Goal: Information Seeking & Learning: Learn about a topic

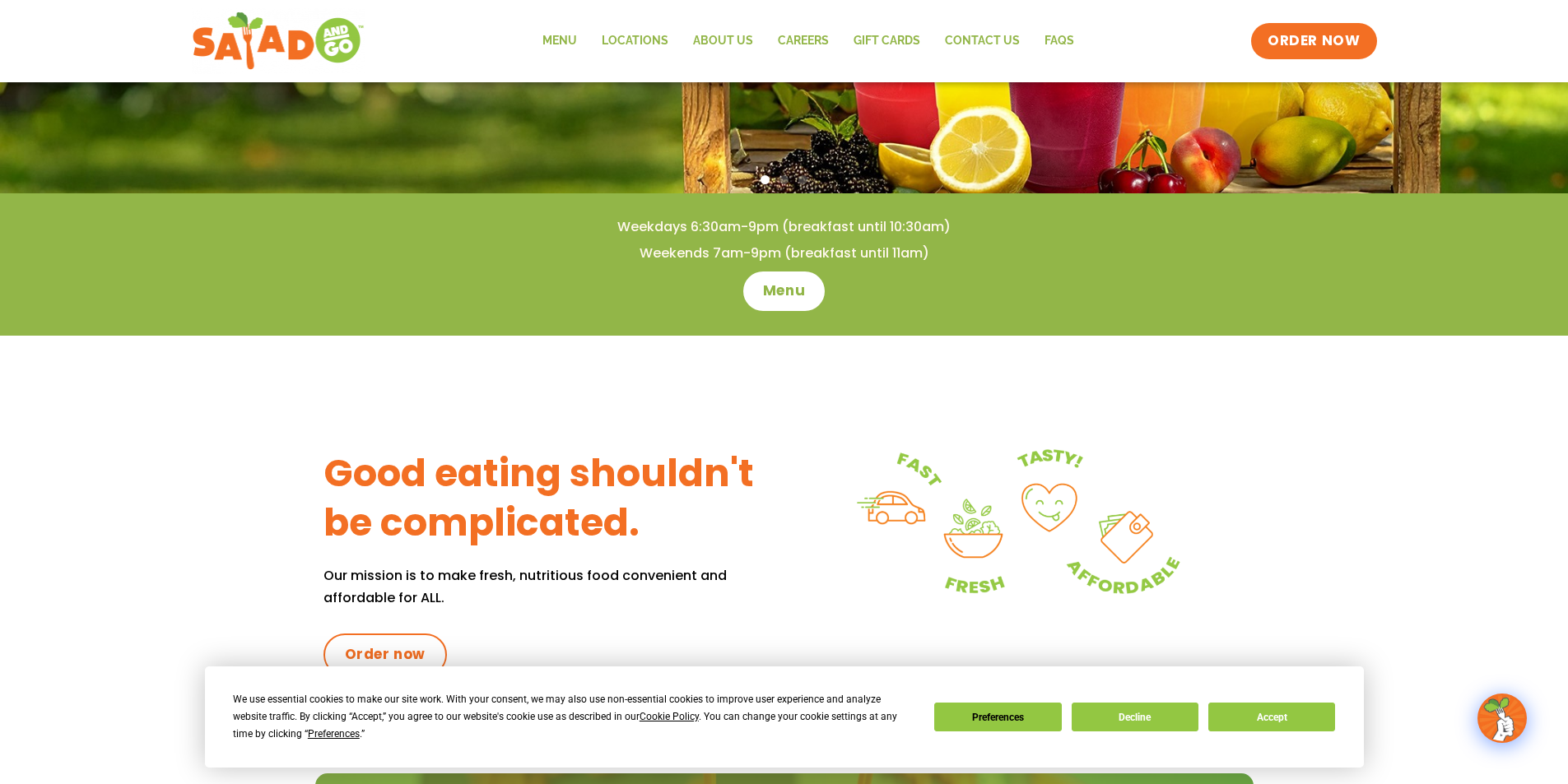
scroll to position [411, 0]
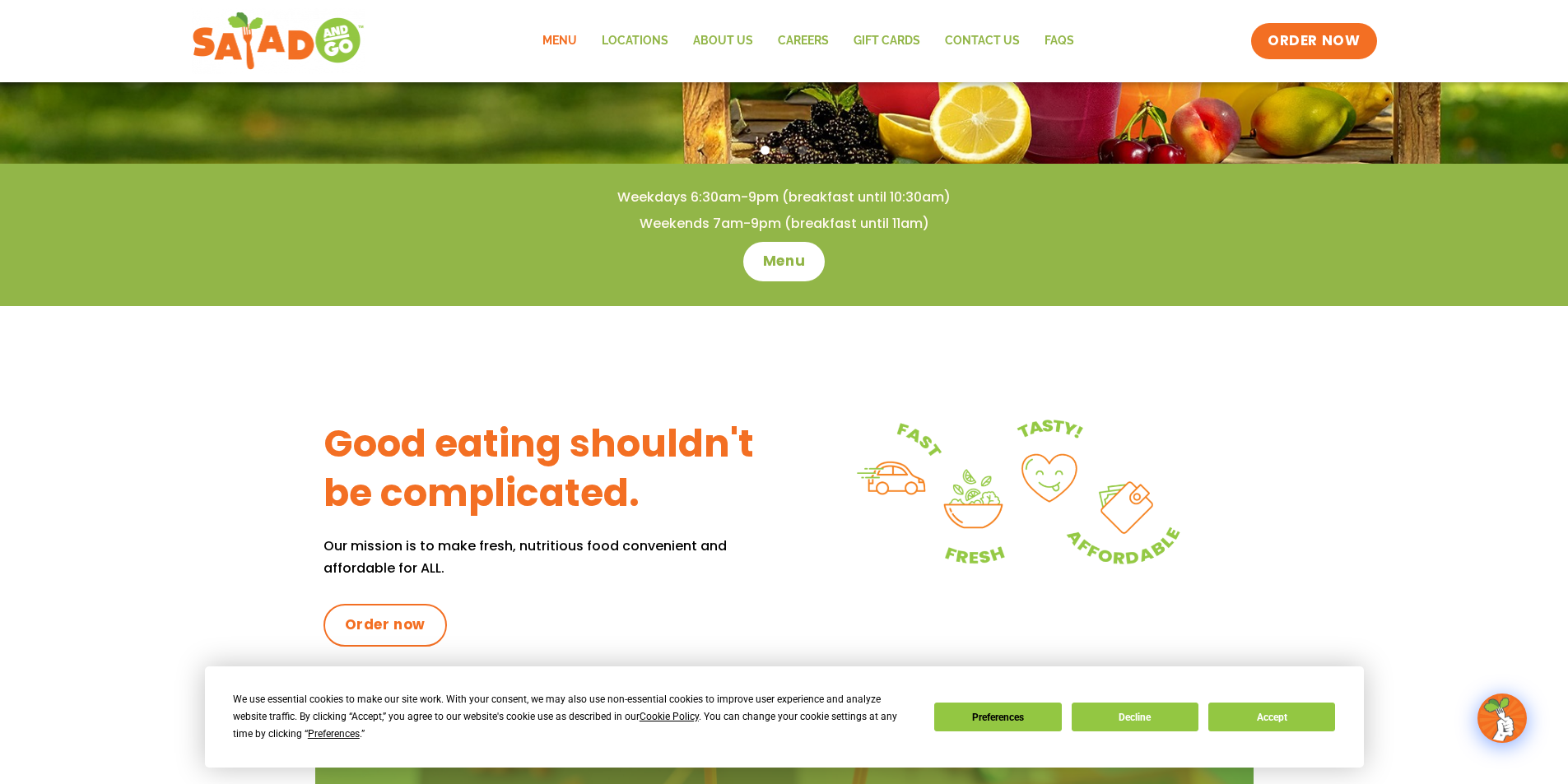
click at [542, 38] on link "Menu" at bounding box center [560, 41] width 60 height 38
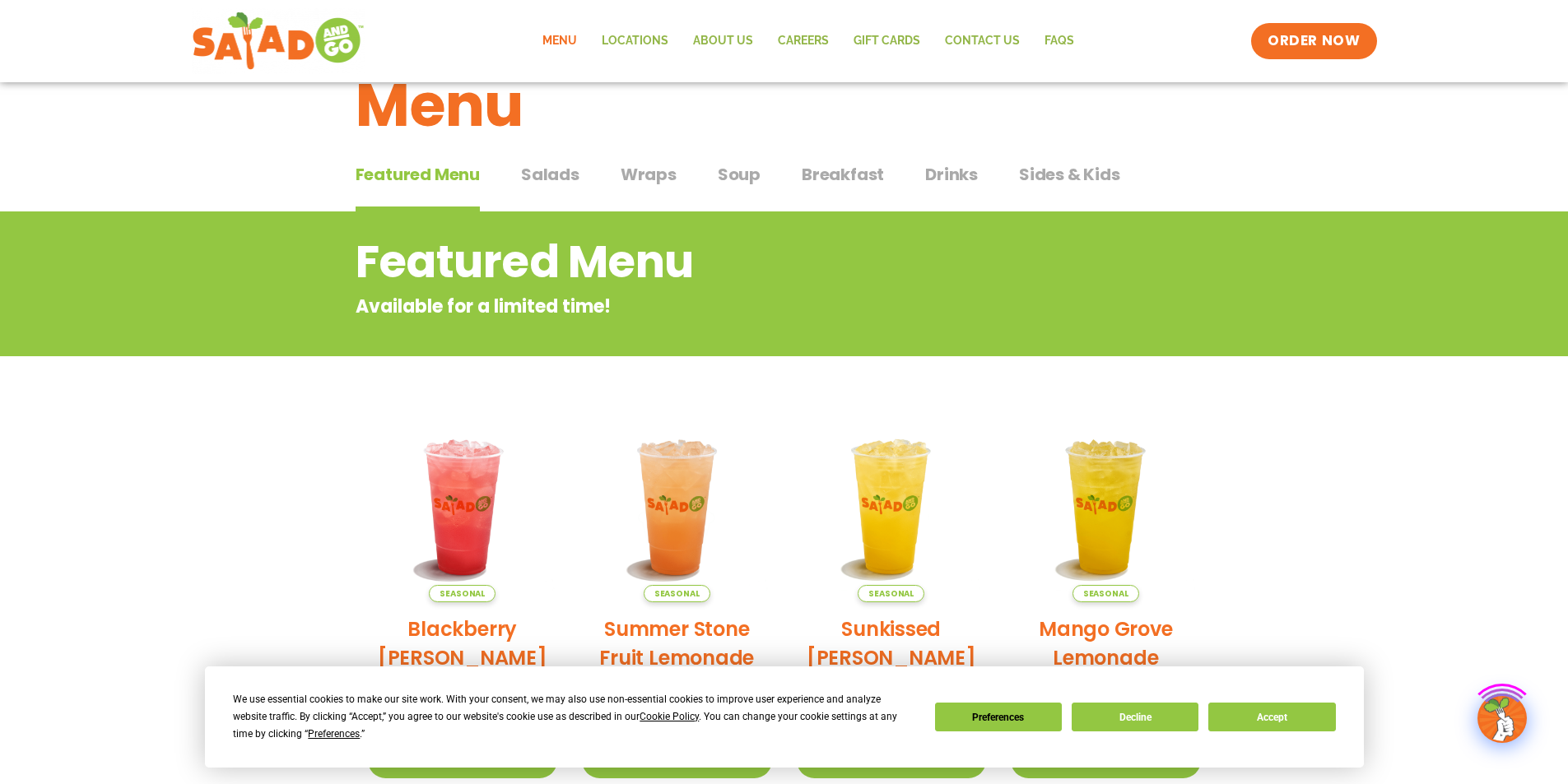
scroll to position [82, 0]
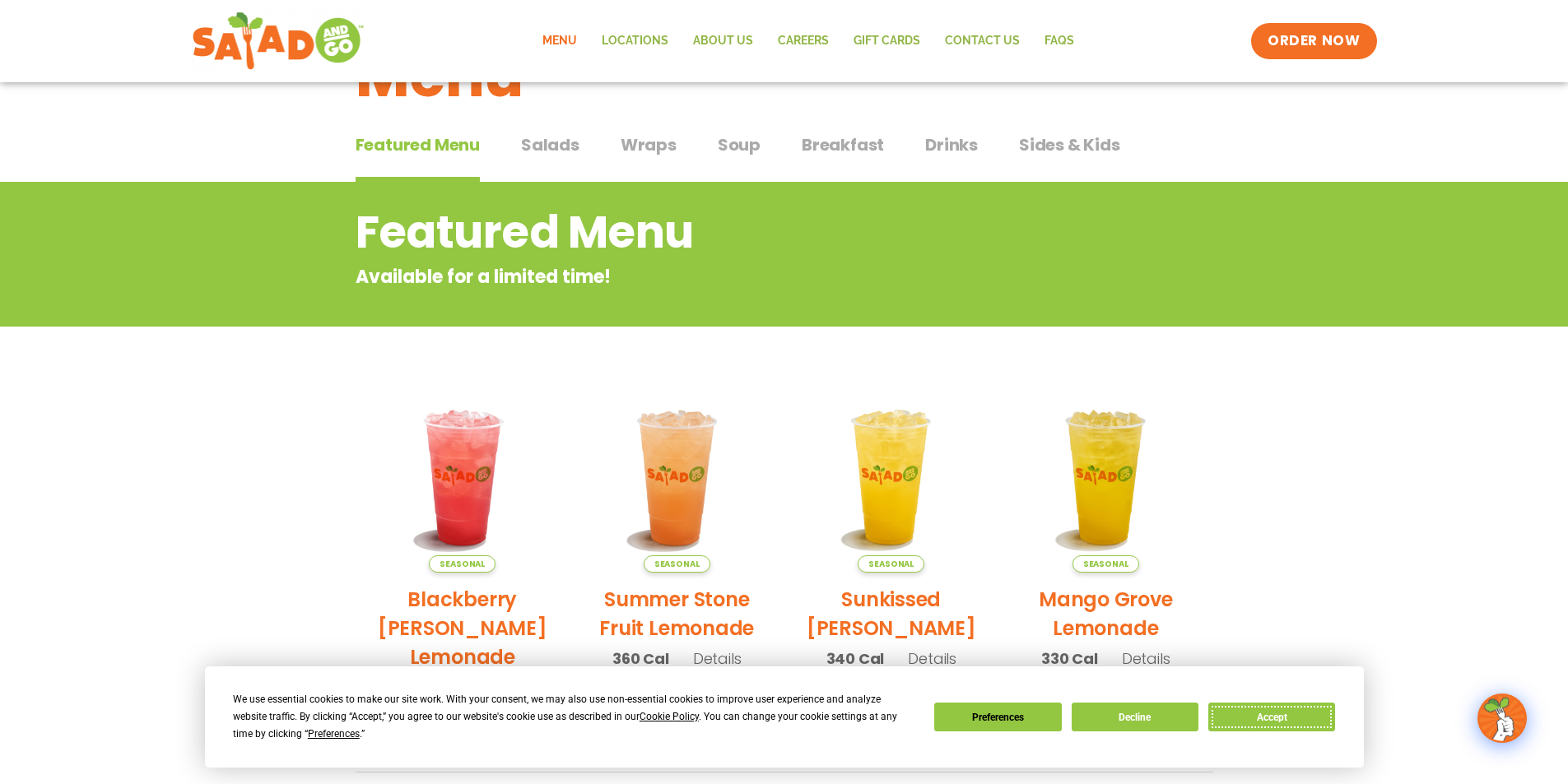
click at [1310, 717] on button "Accept" at bounding box center [1272, 717] width 126 height 28
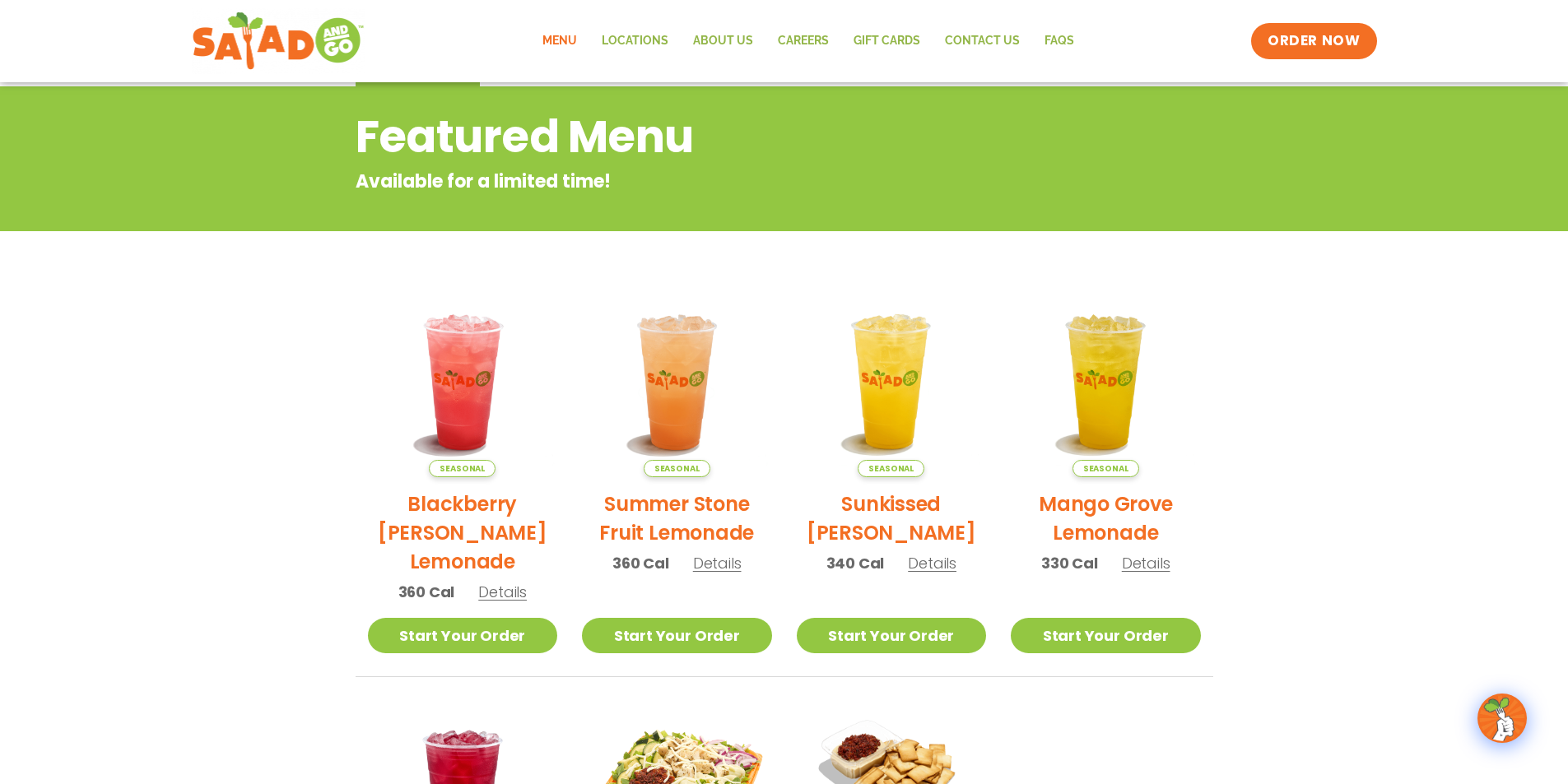
scroll to position [25, 0]
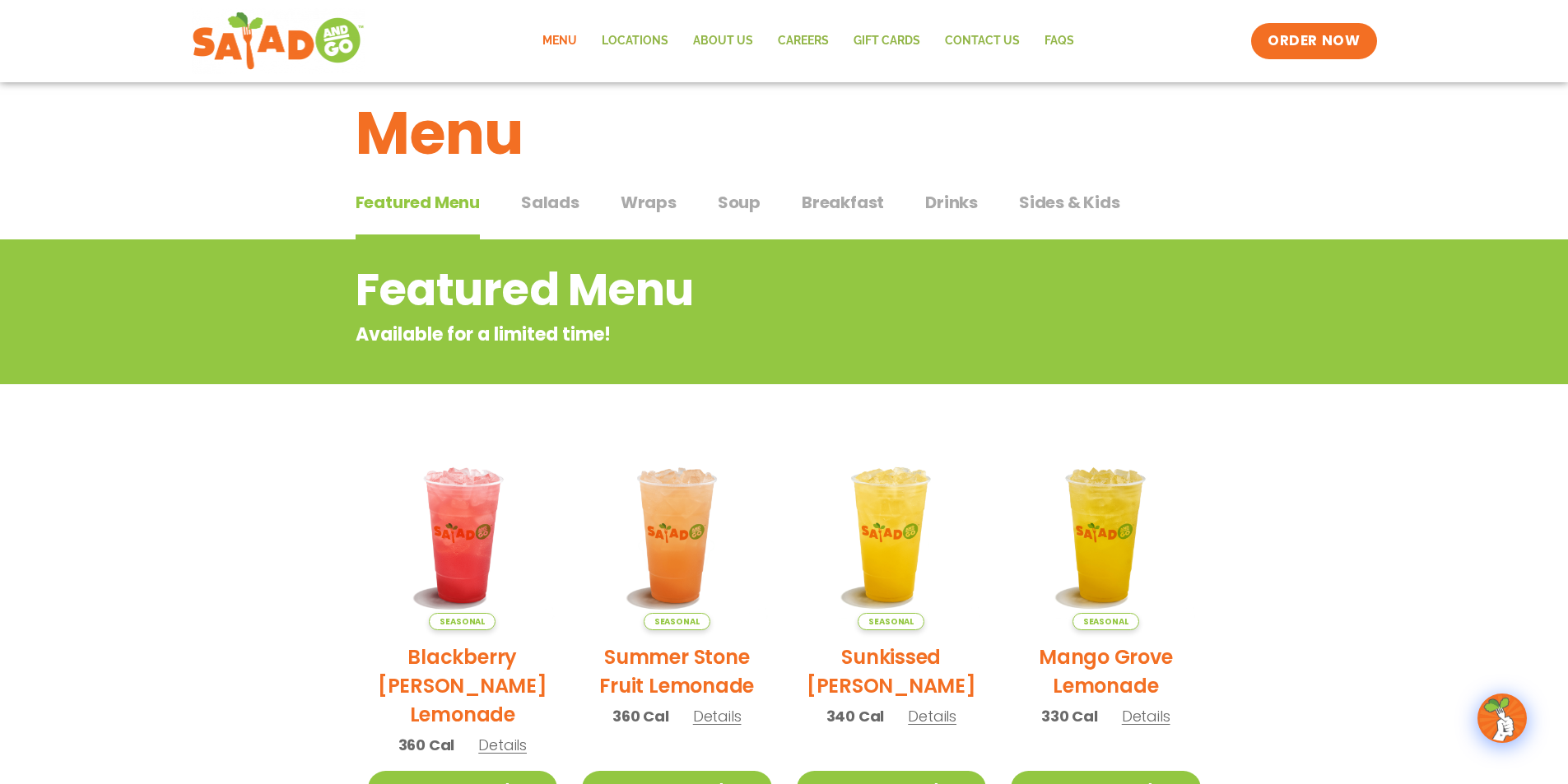
click at [542, 206] on span "Salads" at bounding box center [550, 203] width 59 height 25
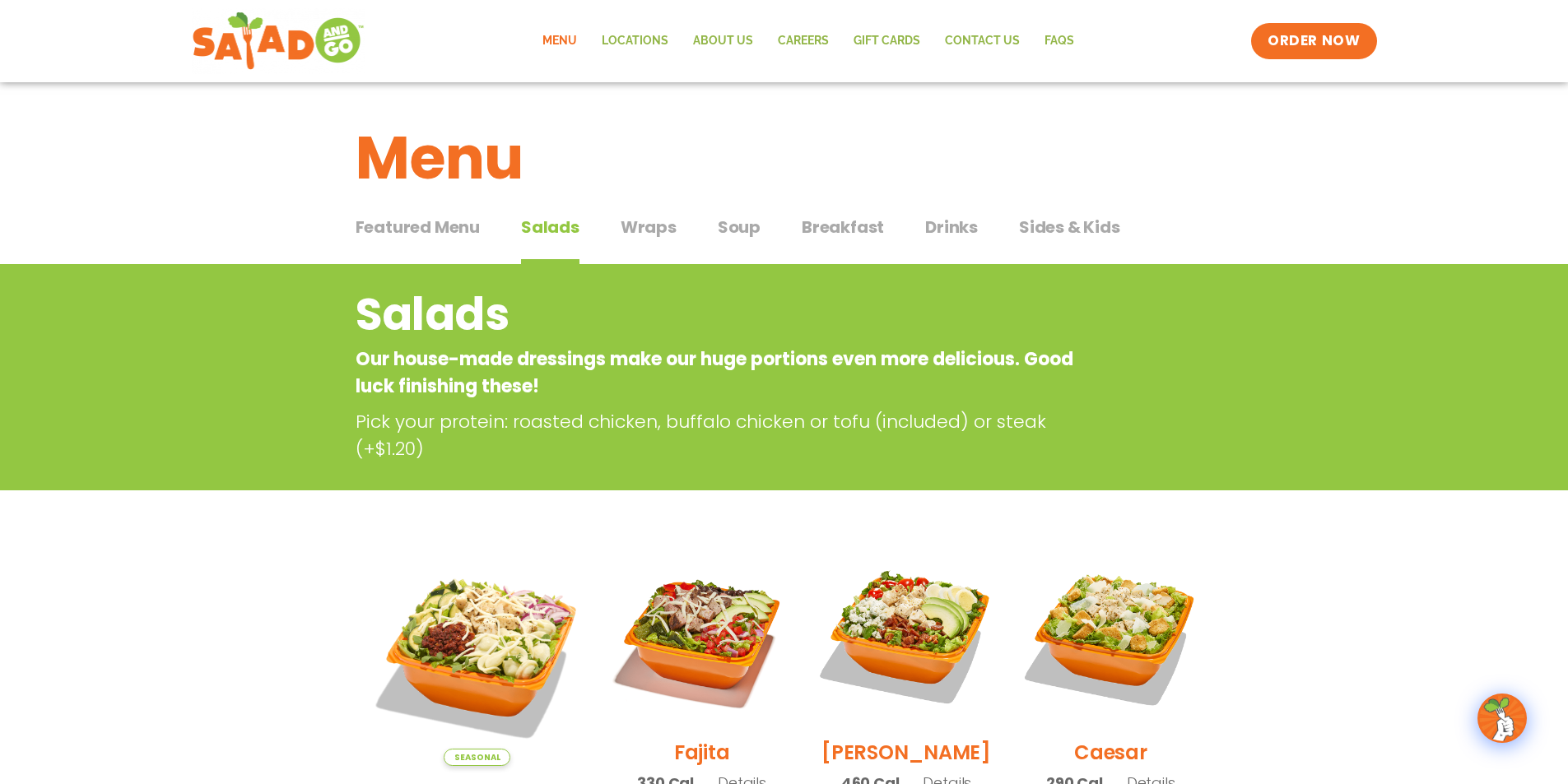
click at [646, 222] on span "Wraps" at bounding box center [648, 227] width 56 height 25
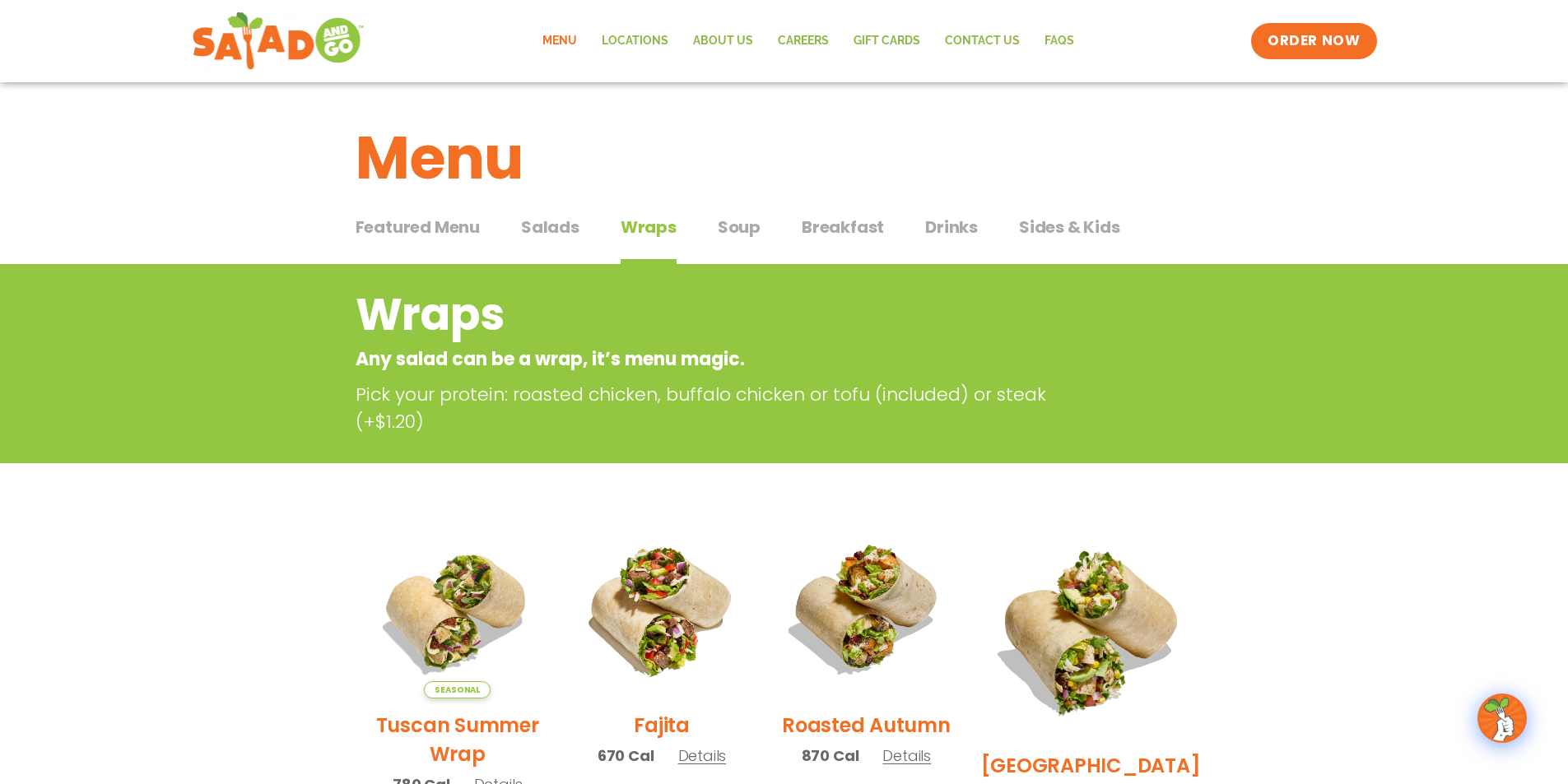
click at [748, 224] on span "Soup" at bounding box center [739, 227] width 43 height 25
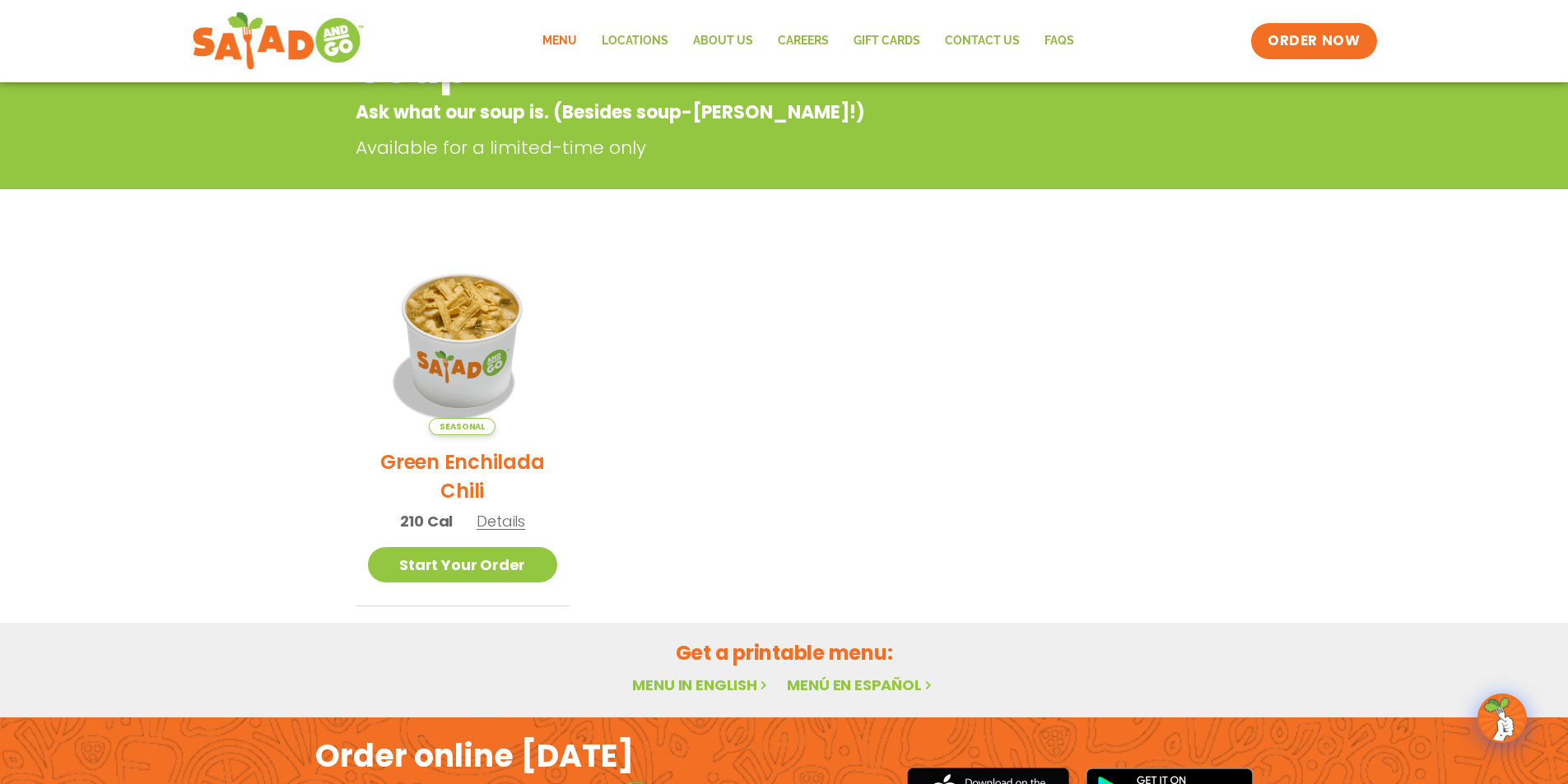
scroll to position [82, 0]
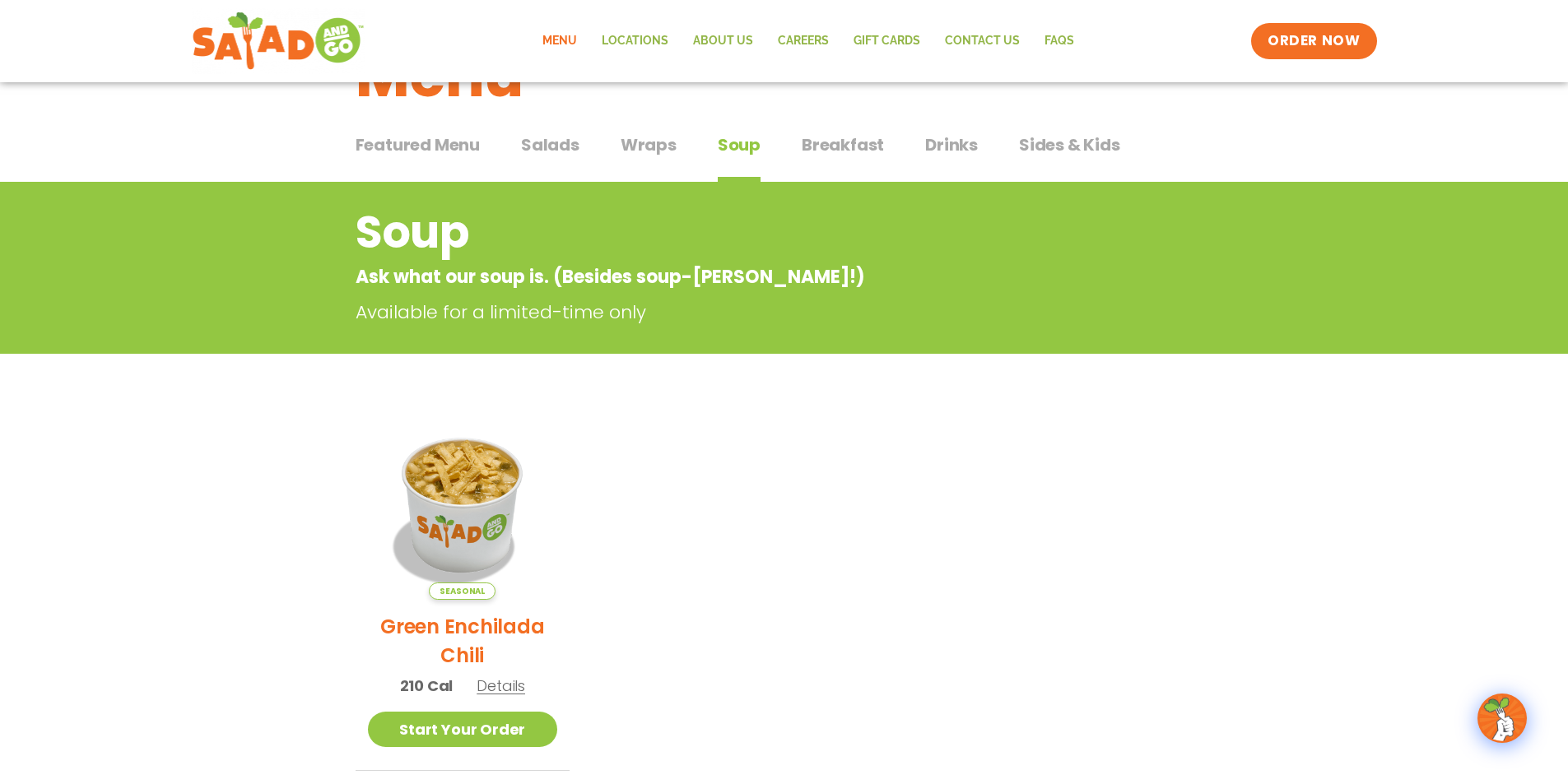
click at [879, 147] on span "Breakfast" at bounding box center [843, 145] width 82 height 25
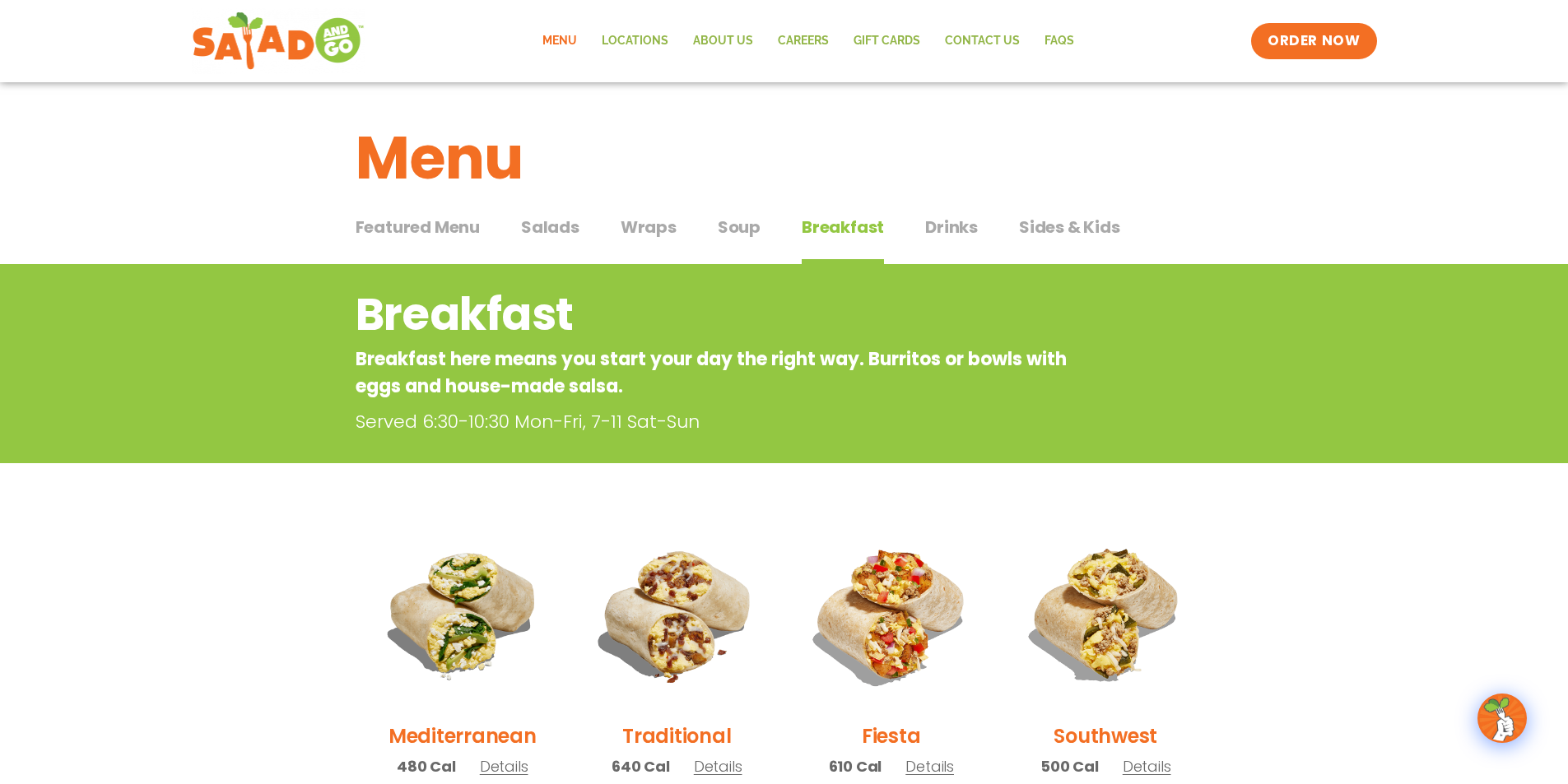
click at [956, 229] on span "Drinks" at bounding box center [951, 227] width 53 height 25
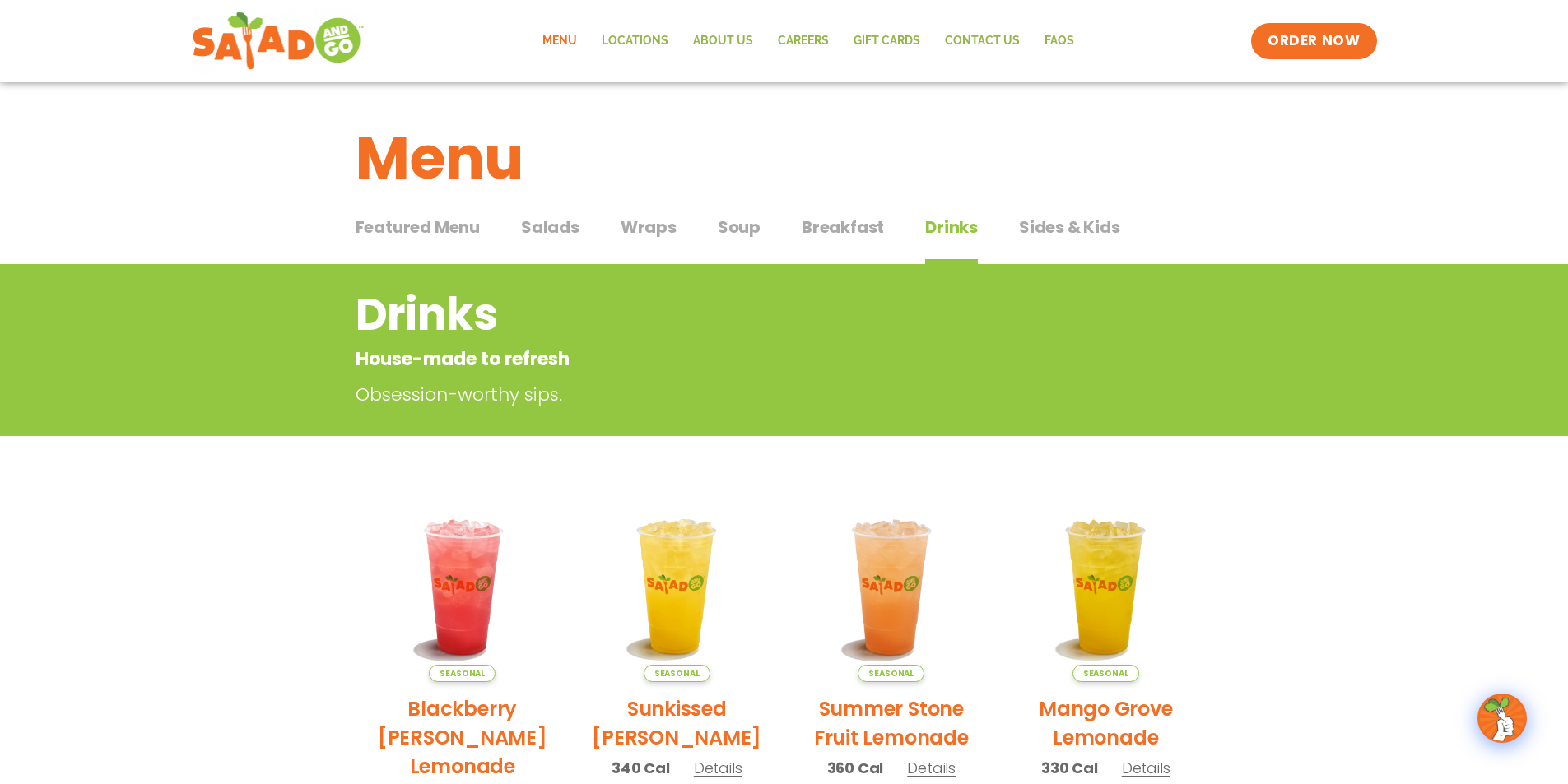
click at [1101, 230] on span "Sides & Kids" at bounding box center [1070, 227] width 101 height 25
